Goal: Task Accomplishment & Management: Use online tool/utility

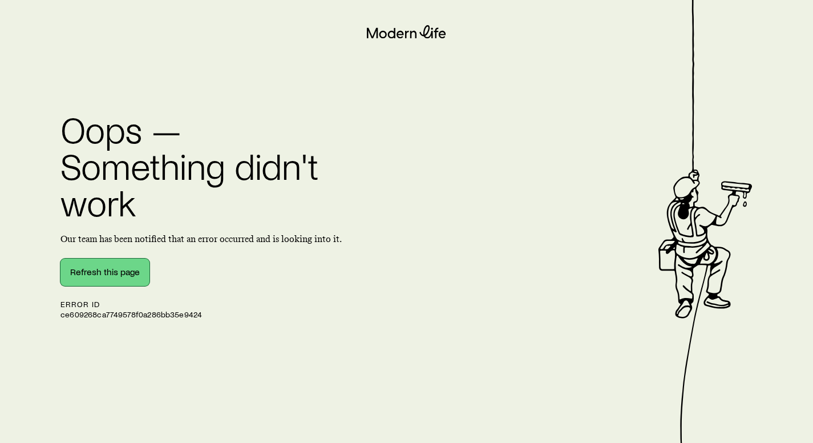
click at [109, 278] on button "Refresh this page" at bounding box center [104, 271] width 89 height 27
click at [79, 273] on button "Refresh this page" at bounding box center [104, 271] width 89 height 27
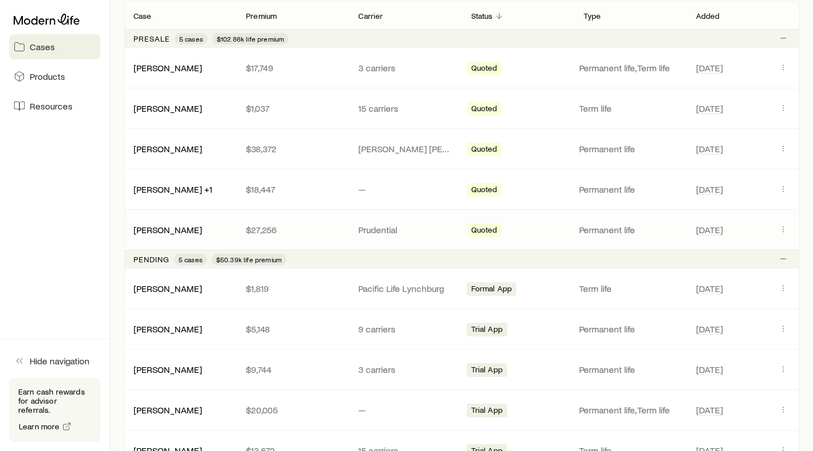
scroll to position [228, 0]
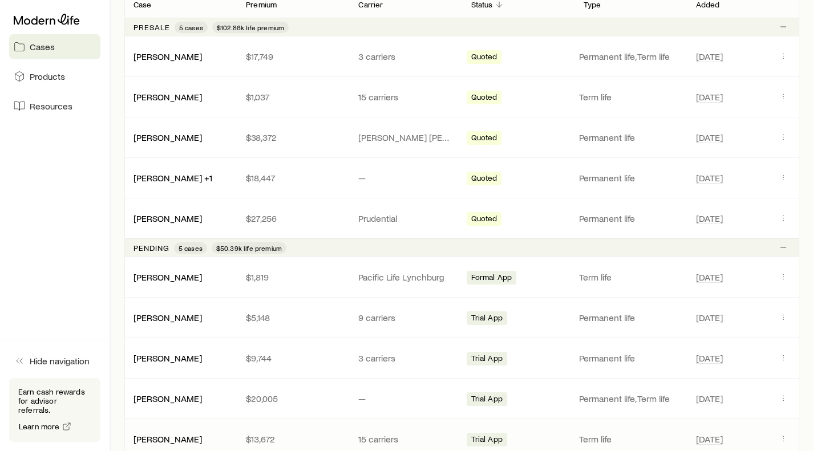
click at [759, 431] on div "[PERSON_NAME] $13,672 15 carriers Trial App Term life [DATE]" at bounding box center [461, 439] width 675 height 40
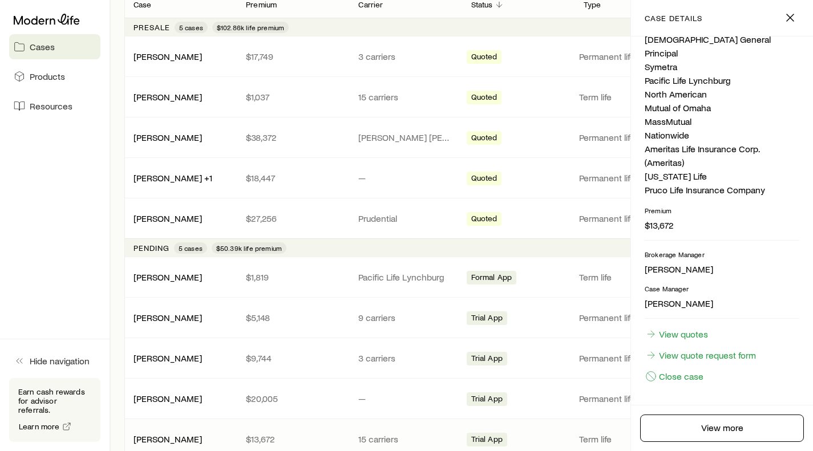
scroll to position [244, 0]
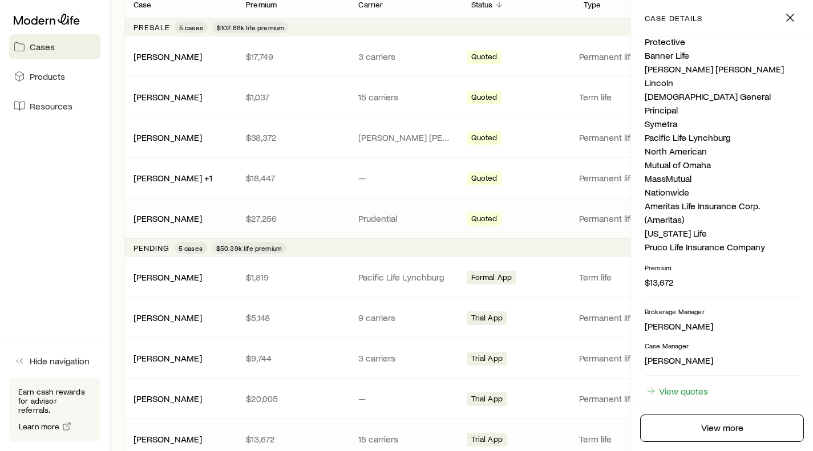
click at [486, 220] on span "Quoted" at bounding box center [484, 220] width 26 height 12
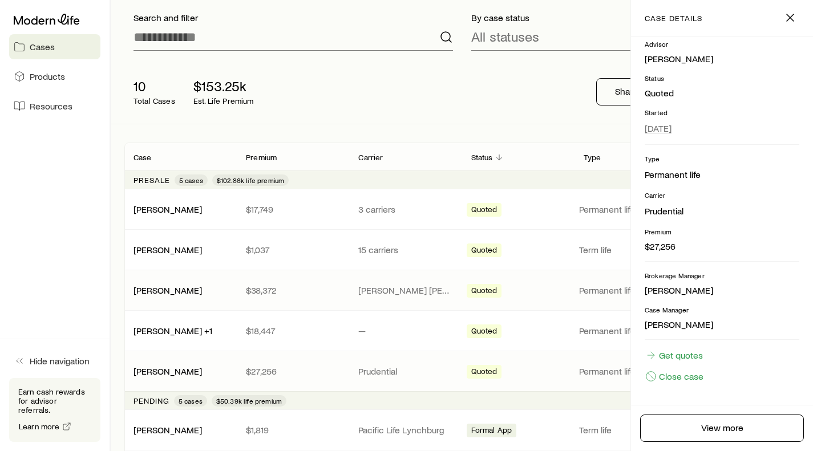
scroll to position [57, 0]
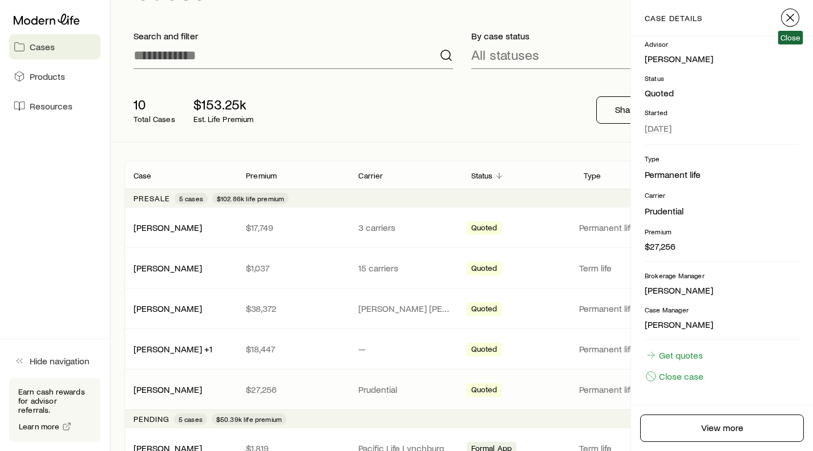
click at [790, 15] on icon "button" at bounding box center [790, 18] width 14 height 14
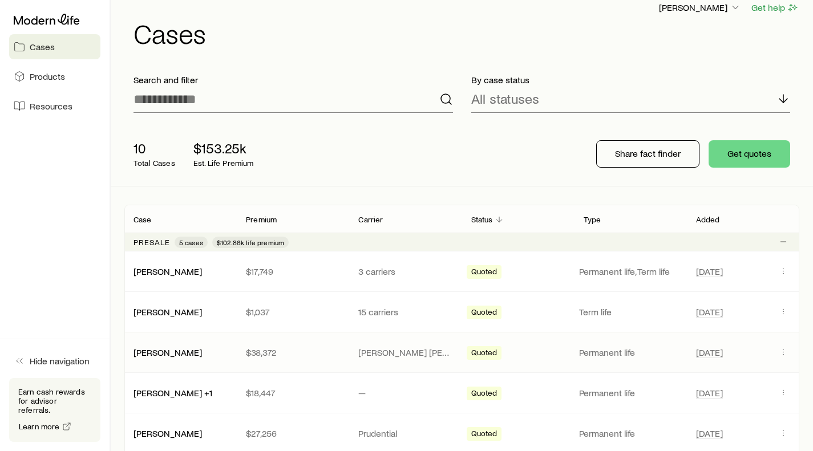
scroll to position [0, 0]
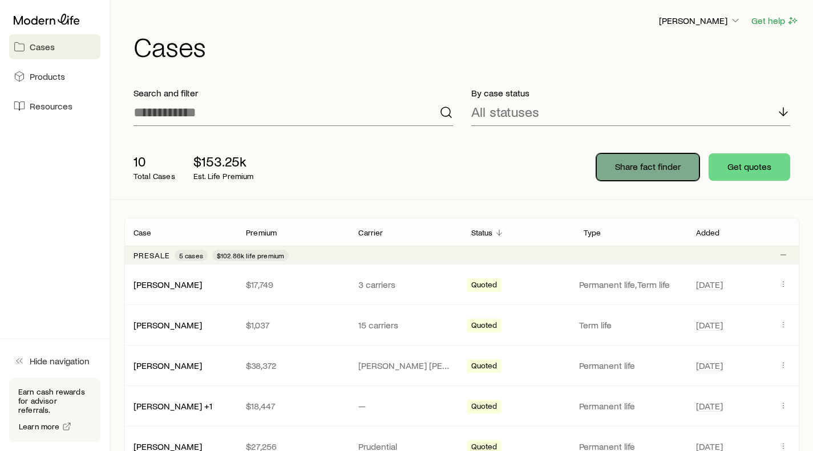
click at [643, 171] on p "Share fact finder" at bounding box center [648, 166] width 66 height 11
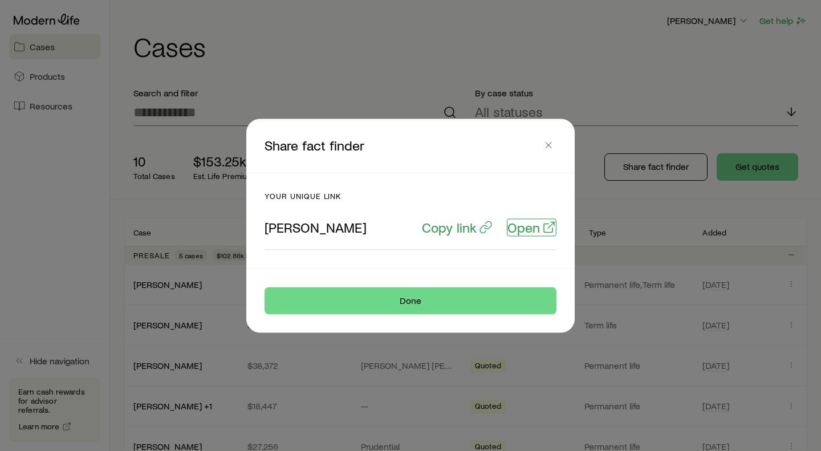
click at [523, 228] on p "Open" at bounding box center [524, 227] width 33 height 16
click at [528, 230] on p "Open" at bounding box center [524, 227] width 33 height 16
click at [550, 146] on icon "button" at bounding box center [548, 144] width 11 height 11
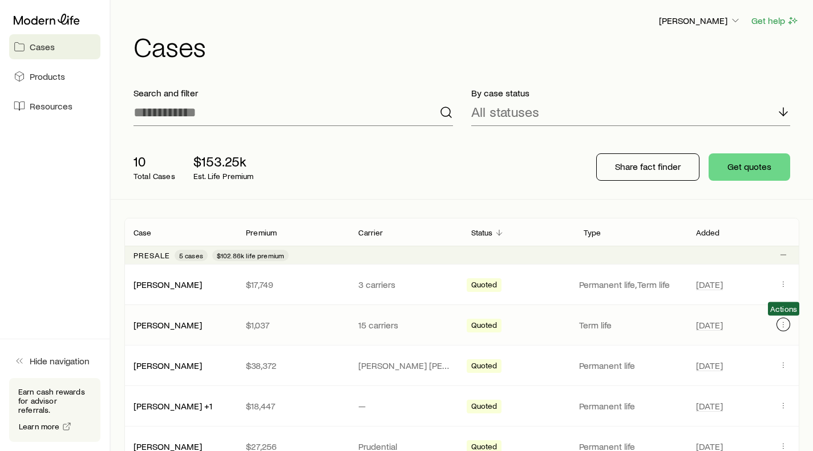
click at [785, 325] on icon "Client cases" at bounding box center [782, 324] width 9 height 9
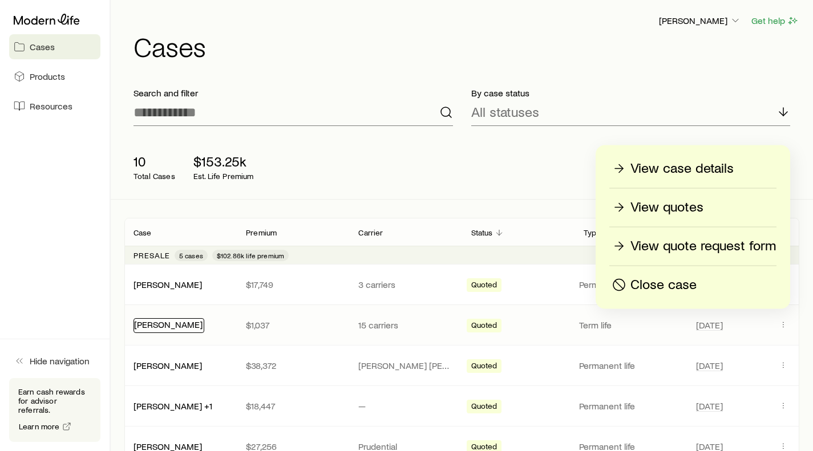
click at [166, 322] on link "[PERSON_NAME]" at bounding box center [168, 324] width 68 height 11
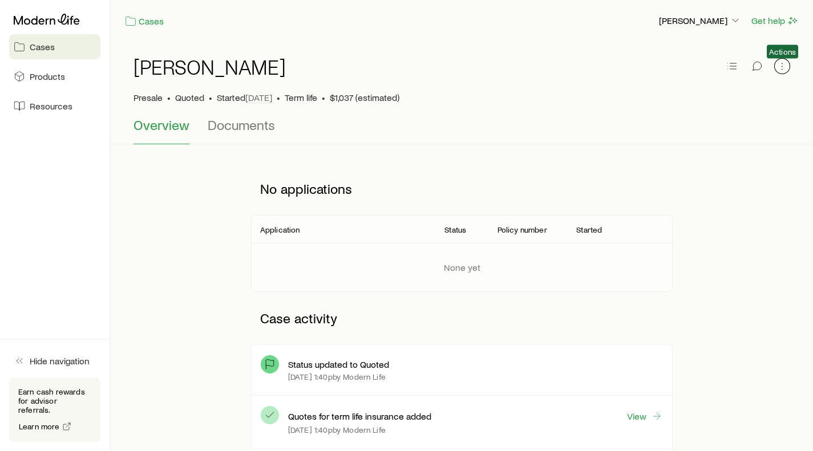
click at [781, 65] on icon "button" at bounding box center [781, 65] width 11 height 11
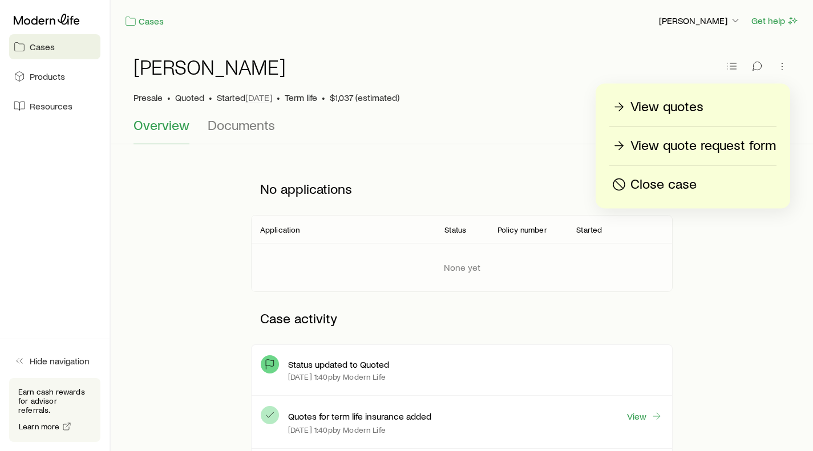
click at [45, 49] on span "Cases" at bounding box center [42, 46] width 25 height 11
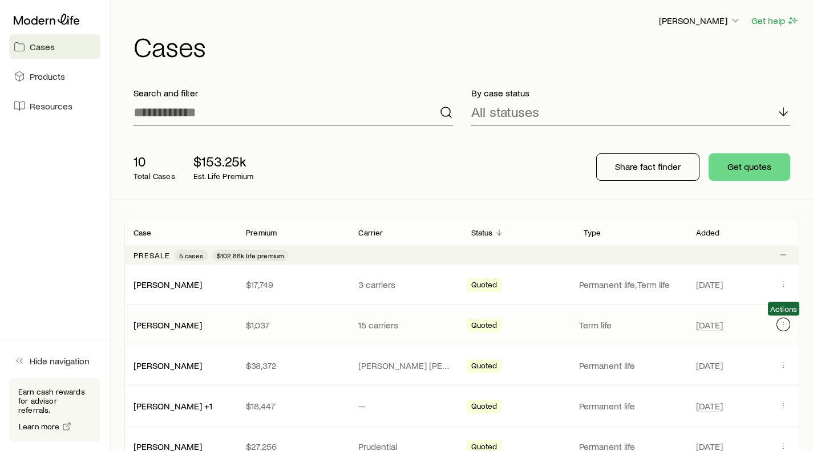
click at [786, 325] on icon "Client cases" at bounding box center [782, 324] width 9 height 9
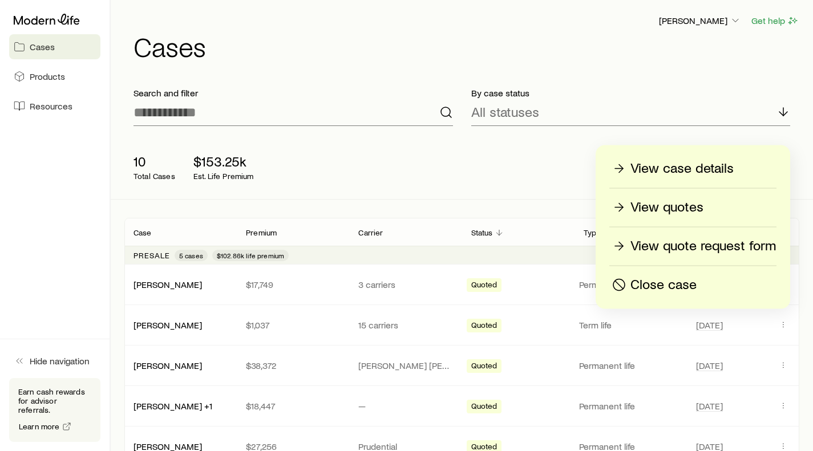
click at [671, 210] on p "View quotes" at bounding box center [666, 207] width 73 height 18
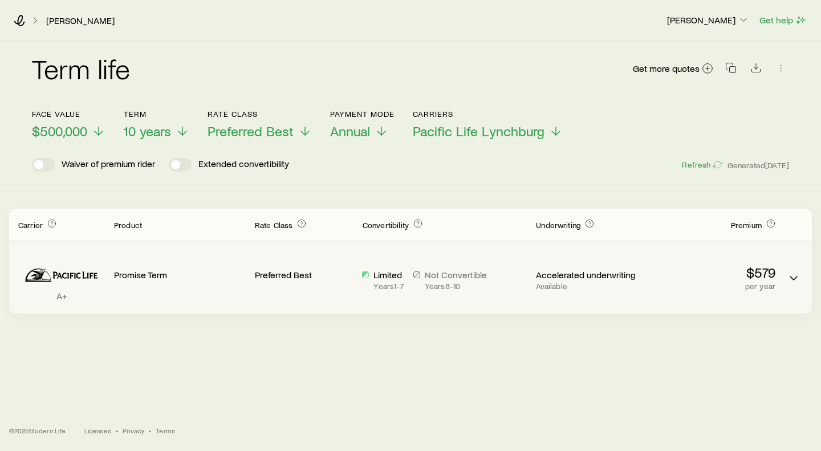
click at [392, 281] on div "Limited Years 1 - 7" at bounding box center [389, 280] width 30 height 22
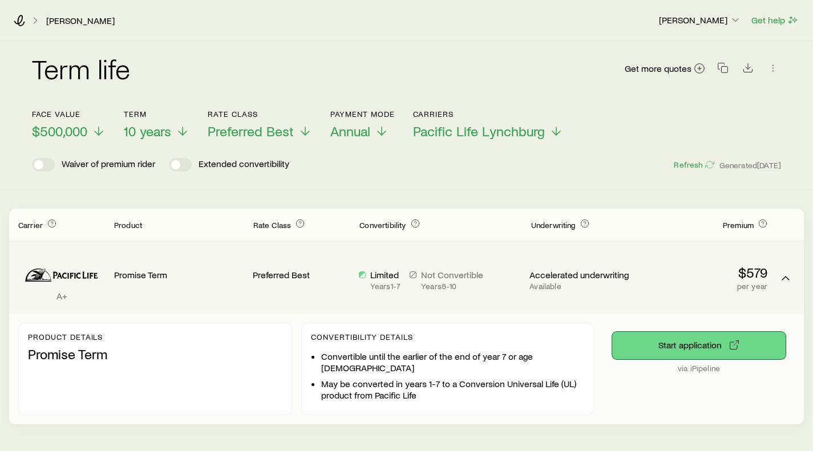
click at [709, 344] on button "Start application" at bounding box center [698, 345] width 173 height 27
